Goal: Obtain resource: Download file/media

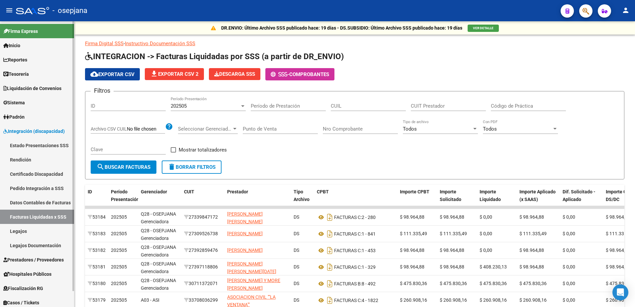
click at [39, 130] on span "Integración (discapacidad)" at bounding box center [33, 131] width 61 height 7
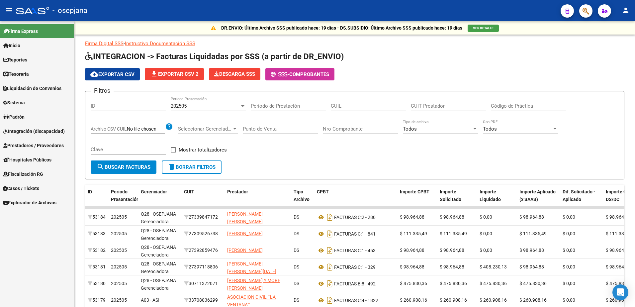
click at [52, 148] on span "Prestadores / Proveedores" at bounding box center [33, 145] width 60 height 7
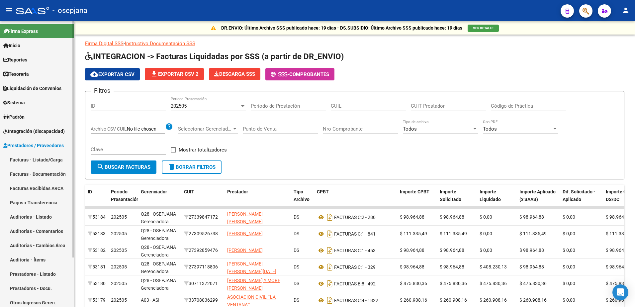
click at [58, 174] on link "Facturas - Documentación" at bounding box center [37, 174] width 74 height 14
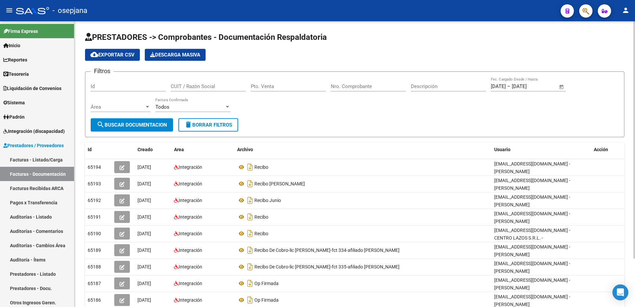
click at [205, 128] on span "delete Borrar Filtros" at bounding box center [208, 125] width 48 height 6
drag, startPoint x: 202, startPoint y: 89, endPoint x: 193, endPoint y: 88, distance: 9.4
click at [193, 89] on input "CUIT / Razón Social" at bounding box center [208, 86] width 75 height 6
paste input "P27417795079"
click at [174, 84] on input "P27417795079" at bounding box center [208, 86] width 75 height 6
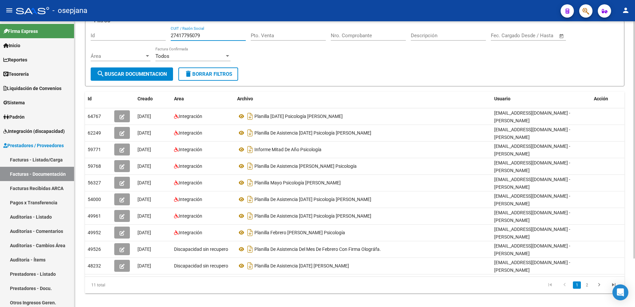
scroll to position [58, 0]
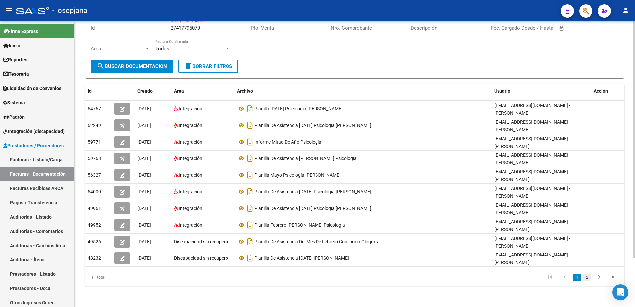
type input "27417795079"
click at [587, 277] on link "2" at bounding box center [587, 277] width 8 height 7
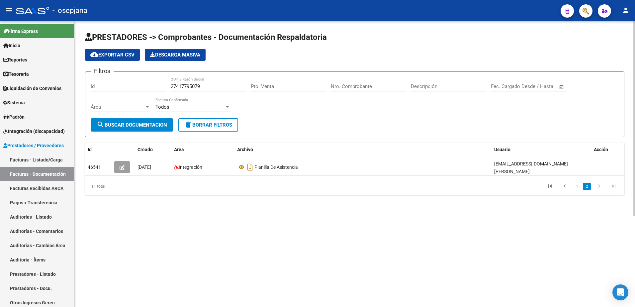
scroll to position [0, 0]
click at [578, 188] on link "1" at bounding box center [577, 186] width 8 height 7
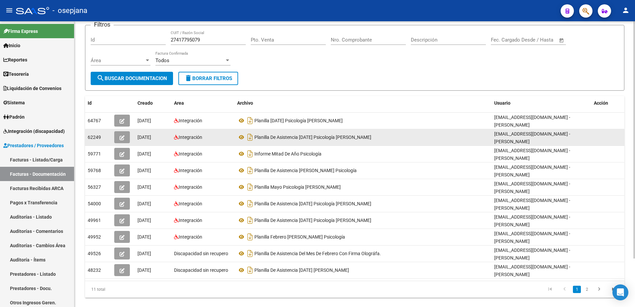
scroll to position [58, 0]
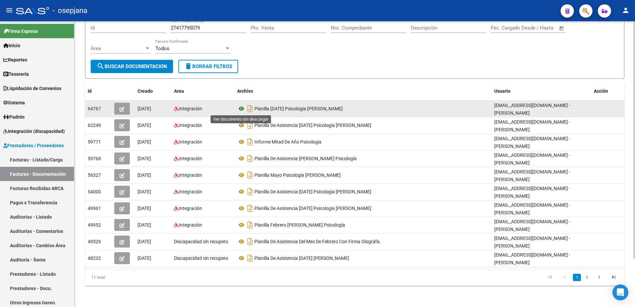
click at [242, 109] on icon at bounding box center [241, 109] width 9 height 8
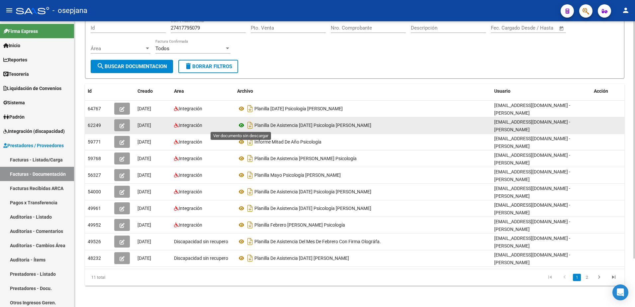
click at [241, 126] on icon at bounding box center [241, 125] width 9 height 8
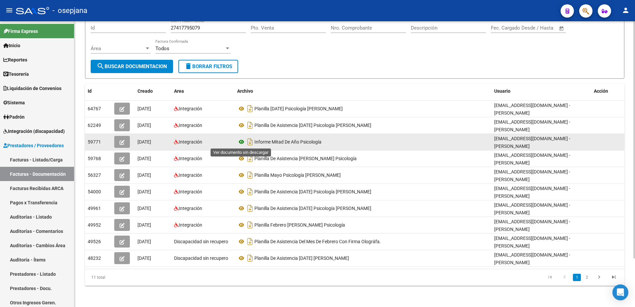
click at [244, 142] on icon at bounding box center [241, 142] width 9 height 8
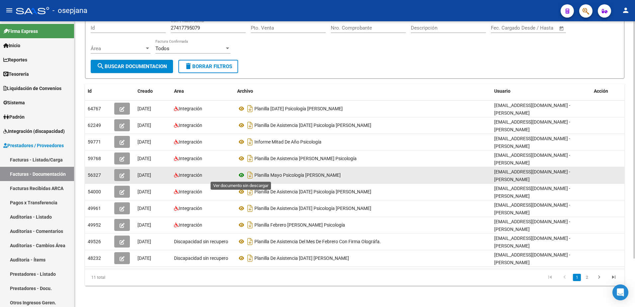
click at [243, 175] on icon at bounding box center [241, 175] width 9 height 8
click at [242, 175] on icon at bounding box center [241, 175] width 9 height 8
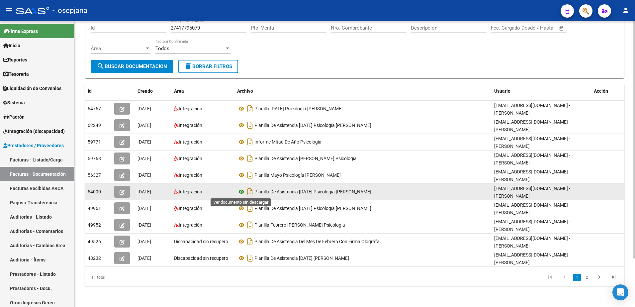
click at [241, 191] on icon at bounding box center [241, 192] width 9 height 8
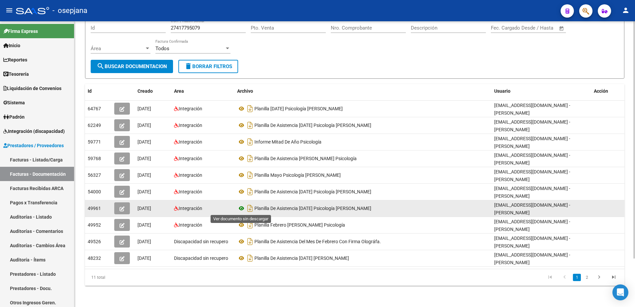
click at [240, 209] on icon at bounding box center [241, 208] width 9 height 8
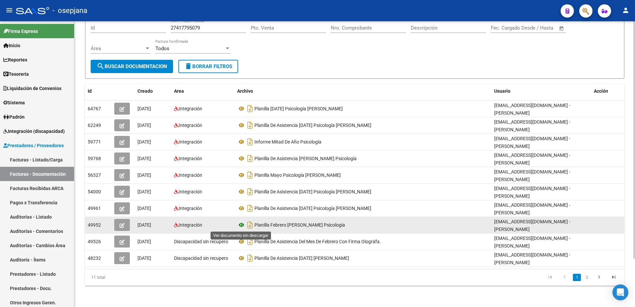
click at [242, 225] on icon at bounding box center [241, 225] width 9 height 8
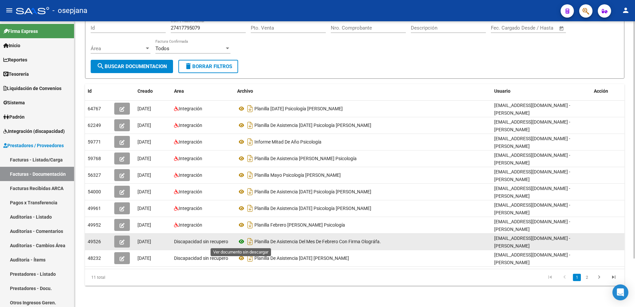
click at [244, 241] on icon at bounding box center [241, 242] width 9 height 8
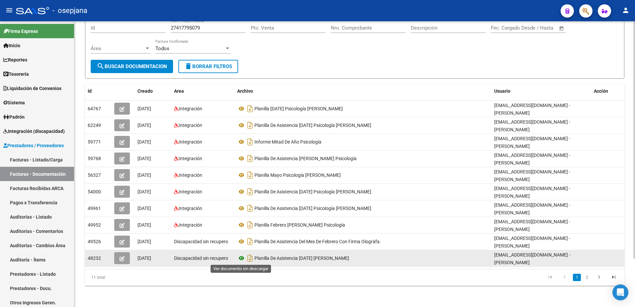
click at [242, 259] on icon at bounding box center [241, 258] width 9 height 8
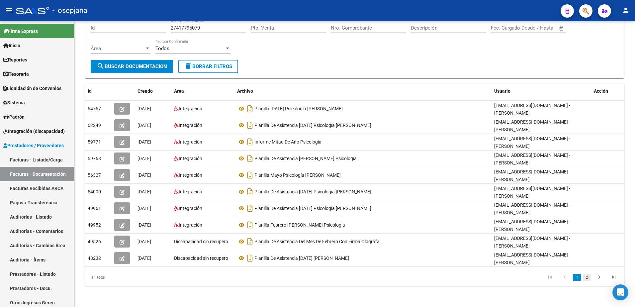
click at [590, 279] on link "2" at bounding box center [587, 277] width 8 height 7
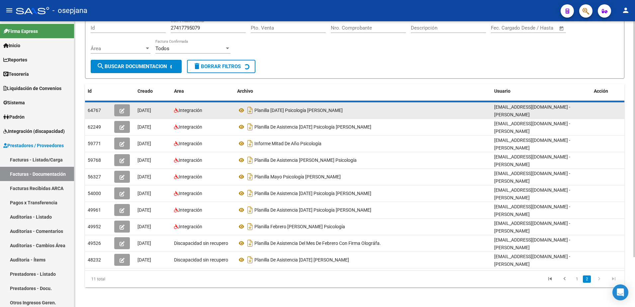
scroll to position [0, 0]
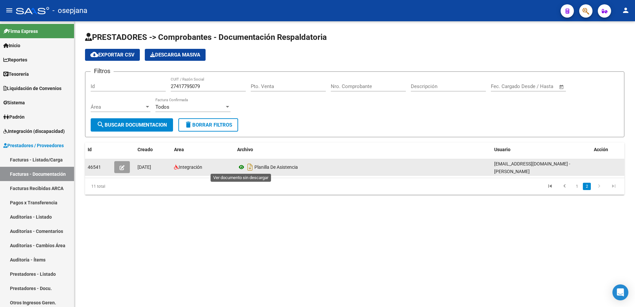
click at [240, 168] on icon at bounding box center [241, 167] width 9 height 8
